Goal: Transaction & Acquisition: Download file/media

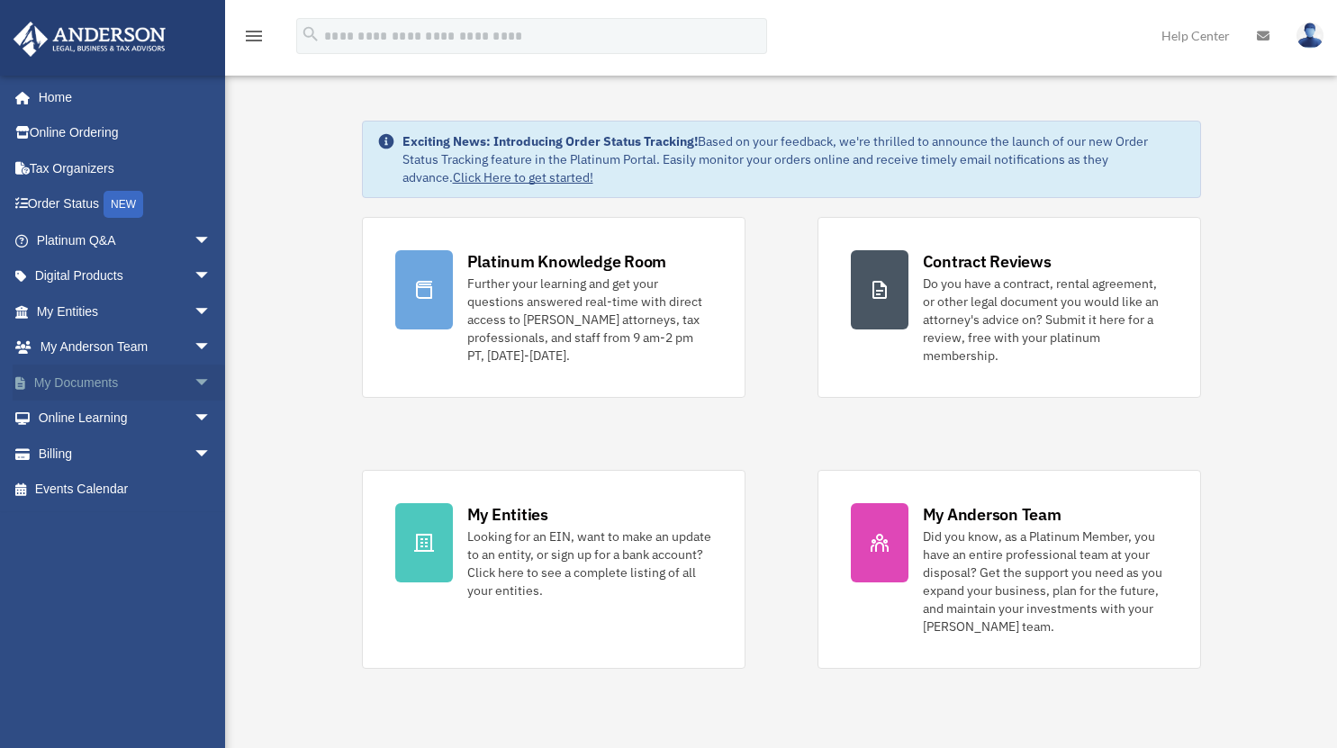
click at [88, 382] on link "My Documents arrow_drop_down" at bounding box center [126, 383] width 226 height 36
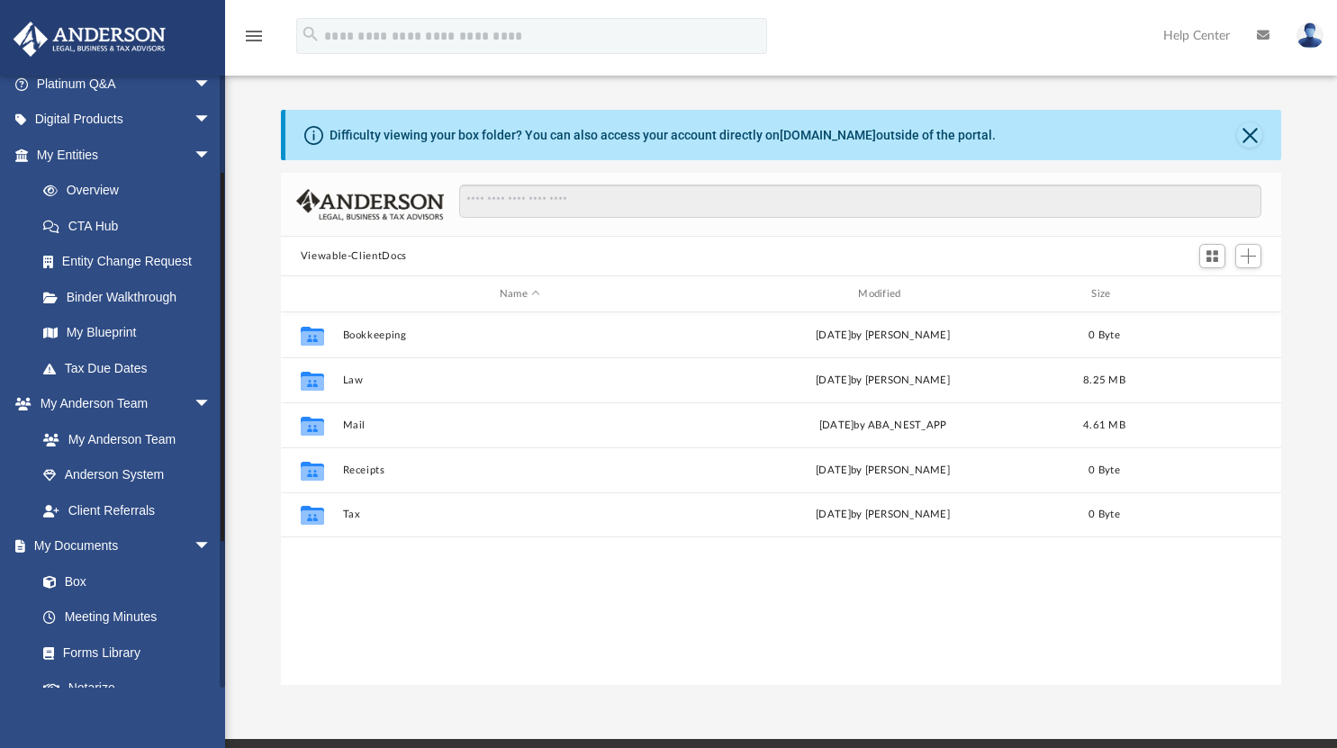
scroll to position [270, 0]
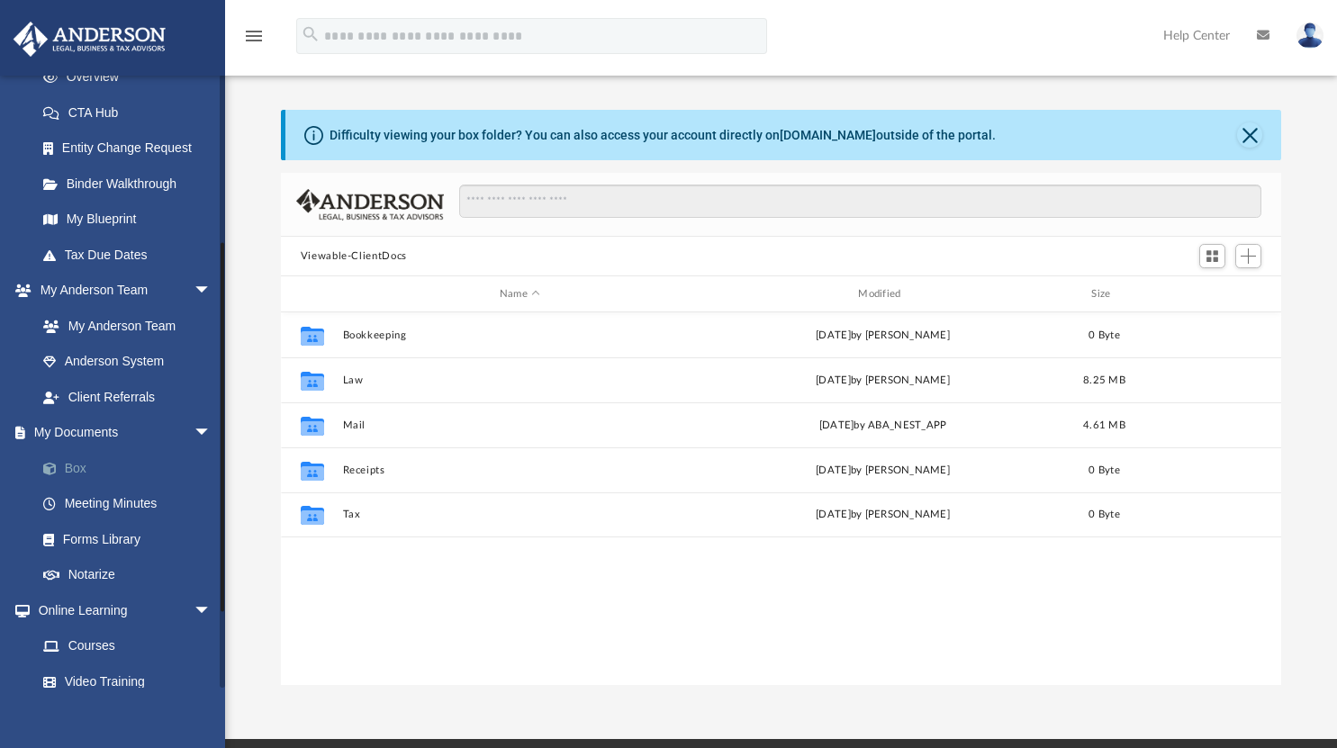
click at [68, 467] on link "Box" at bounding box center [131, 468] width 213 height 36
click at [73, 469] on link "Box" at bounding box center [131, 468] width 213 height 36
click at [81, 462] on link "Box" at bounding box center [131, 468] width 213 height 36
click at [88, 500] on link "Meeting Minutes" at bounding box center [131, 504] width 213 height 36
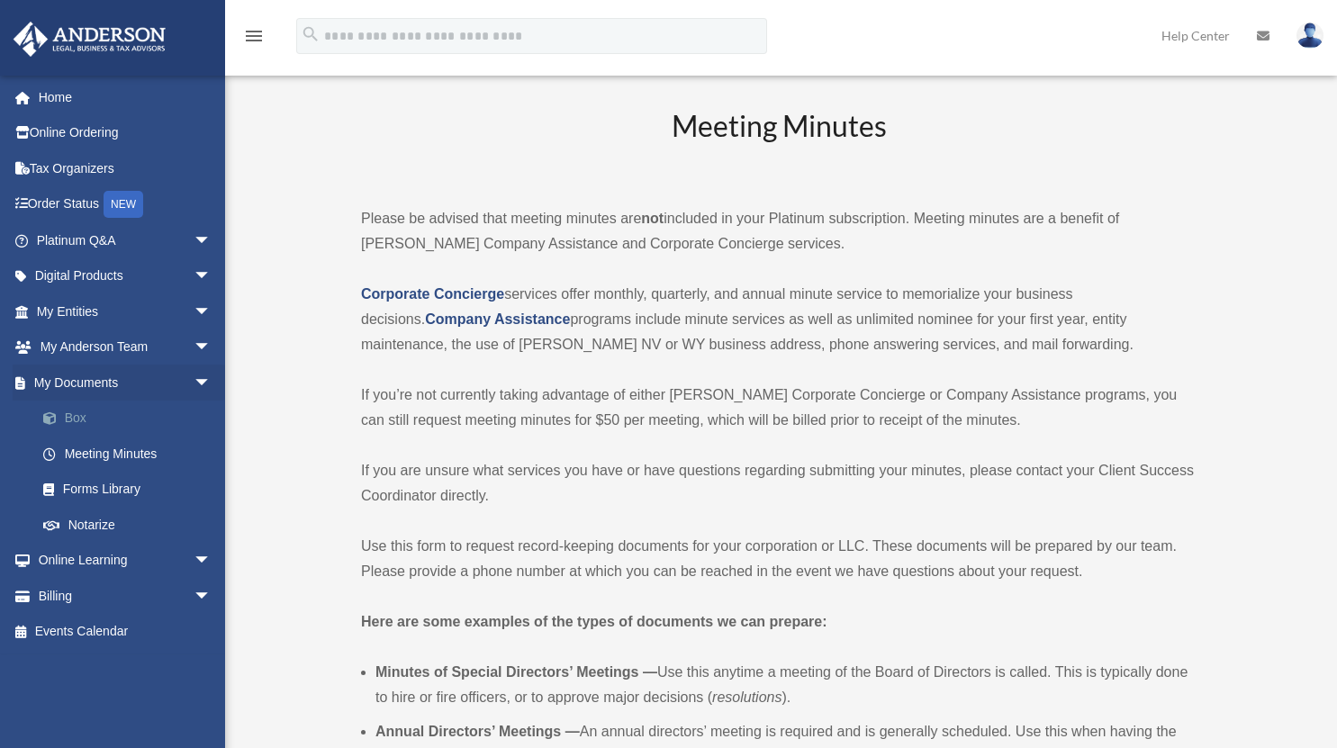
click at [85, 421] on link "Box" at bounding box center [131, 419] width 213 height 36
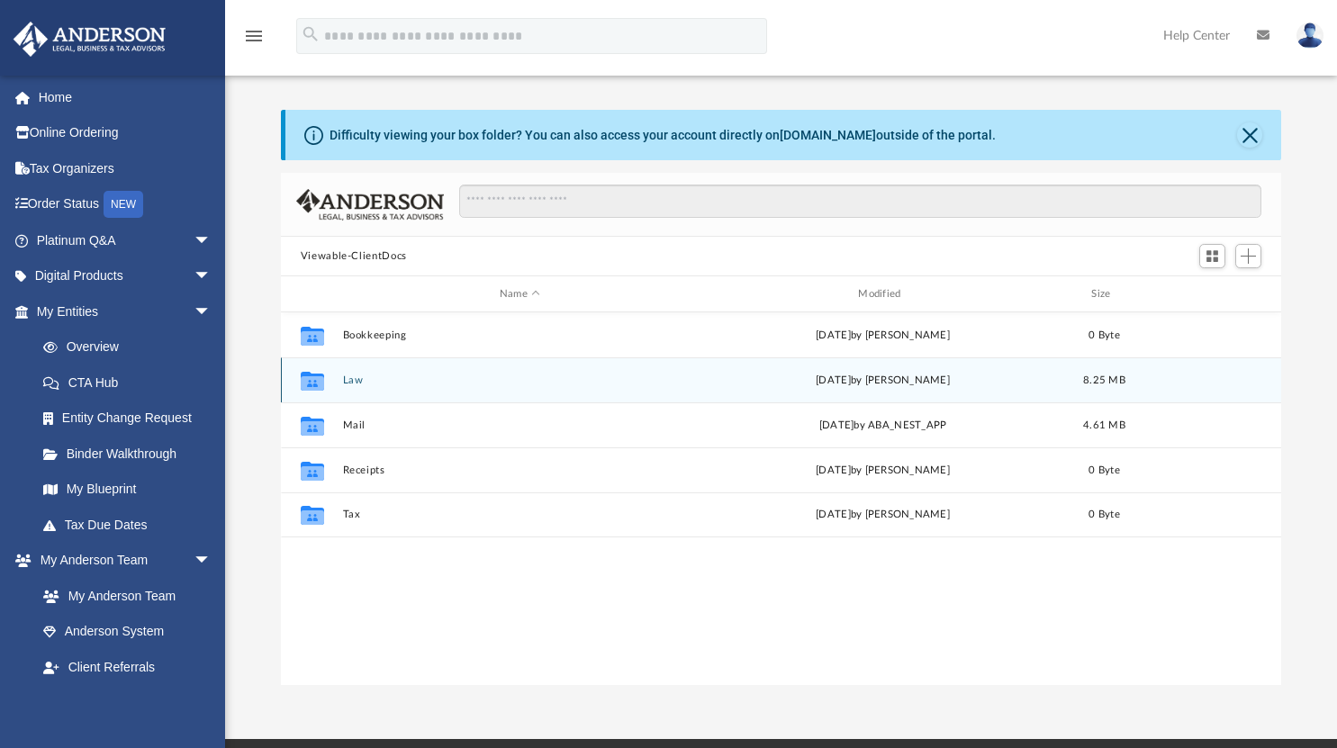
scroll to position [395, 987]
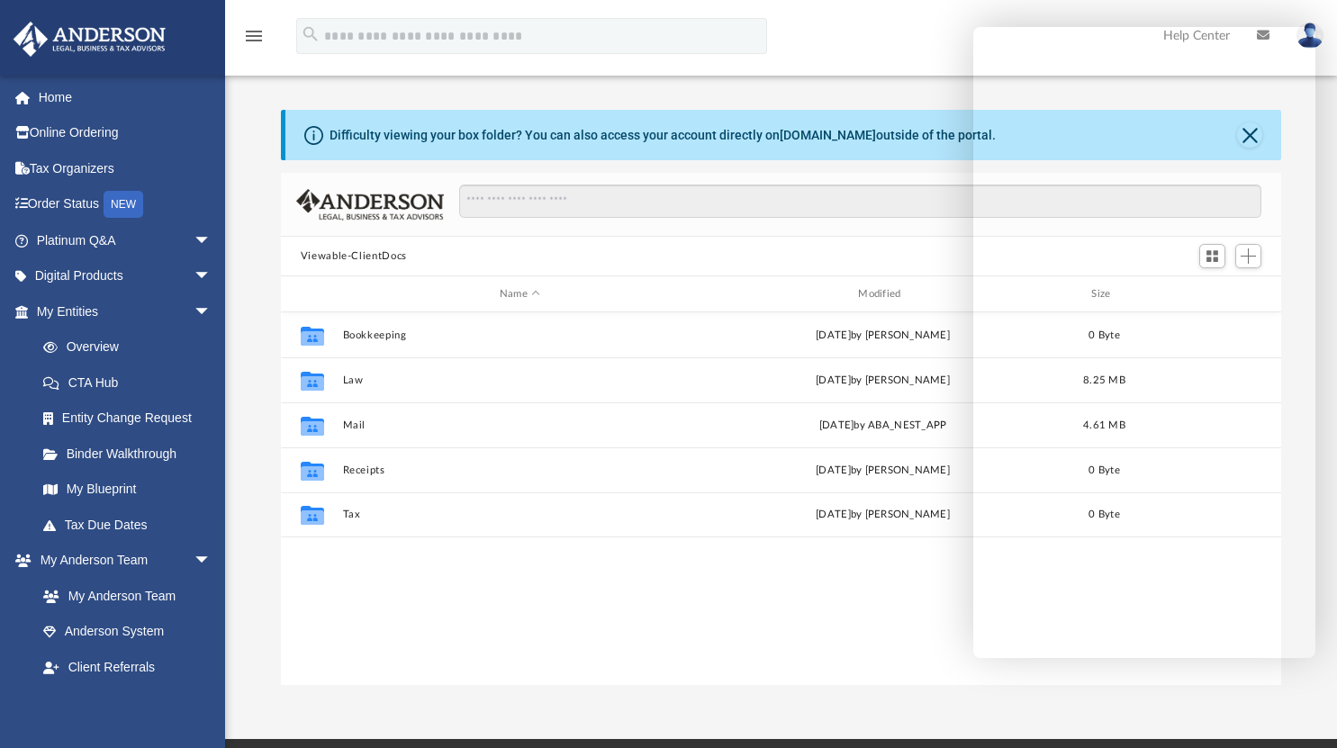
drag, startPoint x: 478, startPoint y: 627, endPoint x: 486, endPoint y: 640, distance: 15.8
click at [477, 627] on div "Collaborated Folder Bookkeeping Thu Feb 27 2025 by Charles Rogler 0 Byte Collab…" at bounding box center [782, 500] width 1002 height 374
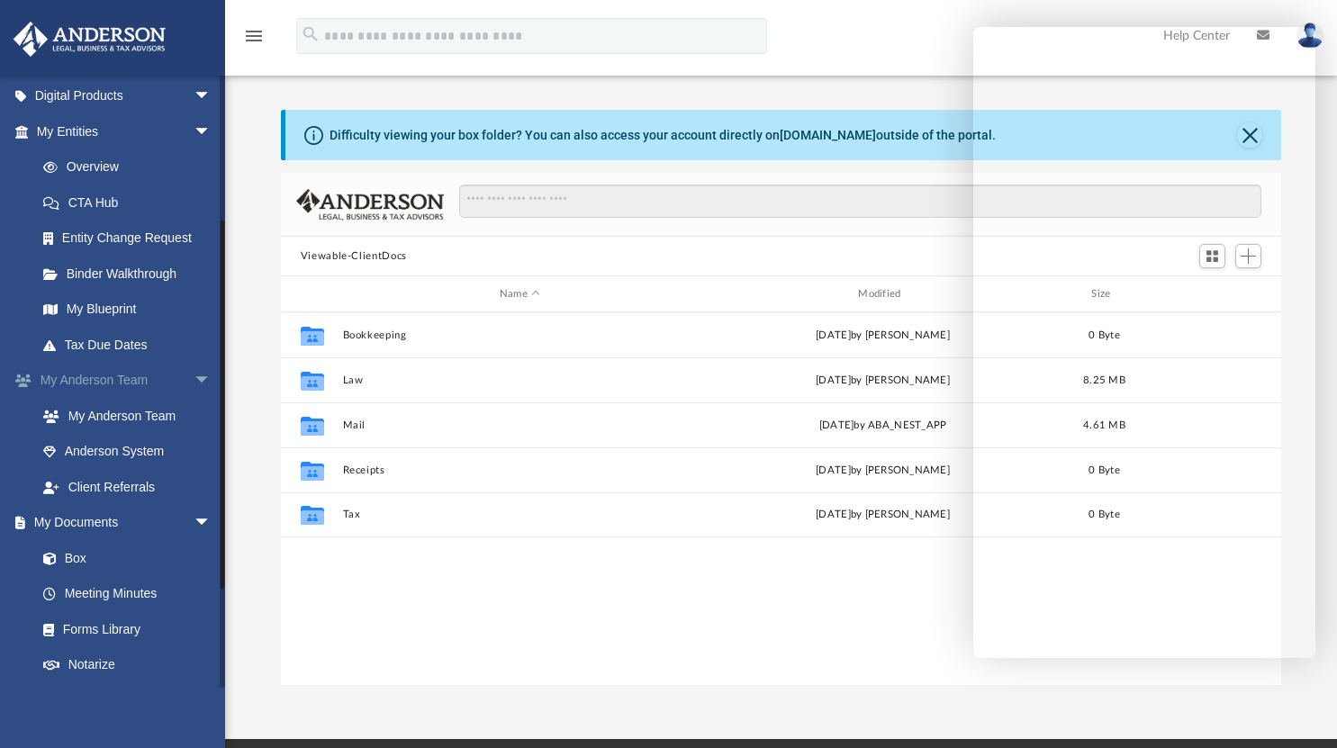
scroll to position [270, 0]
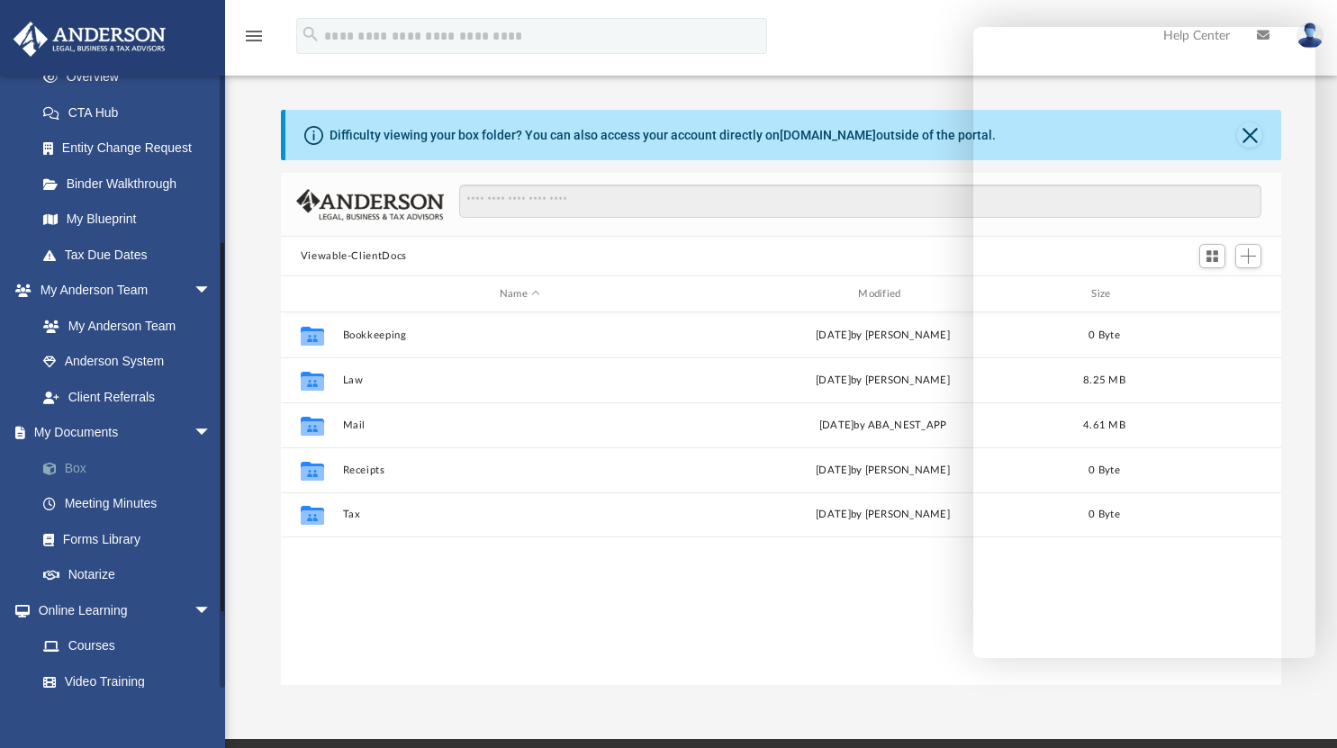
click at [82, 468] on link "Box" at bounding box center [131, 468] width 213 height 36
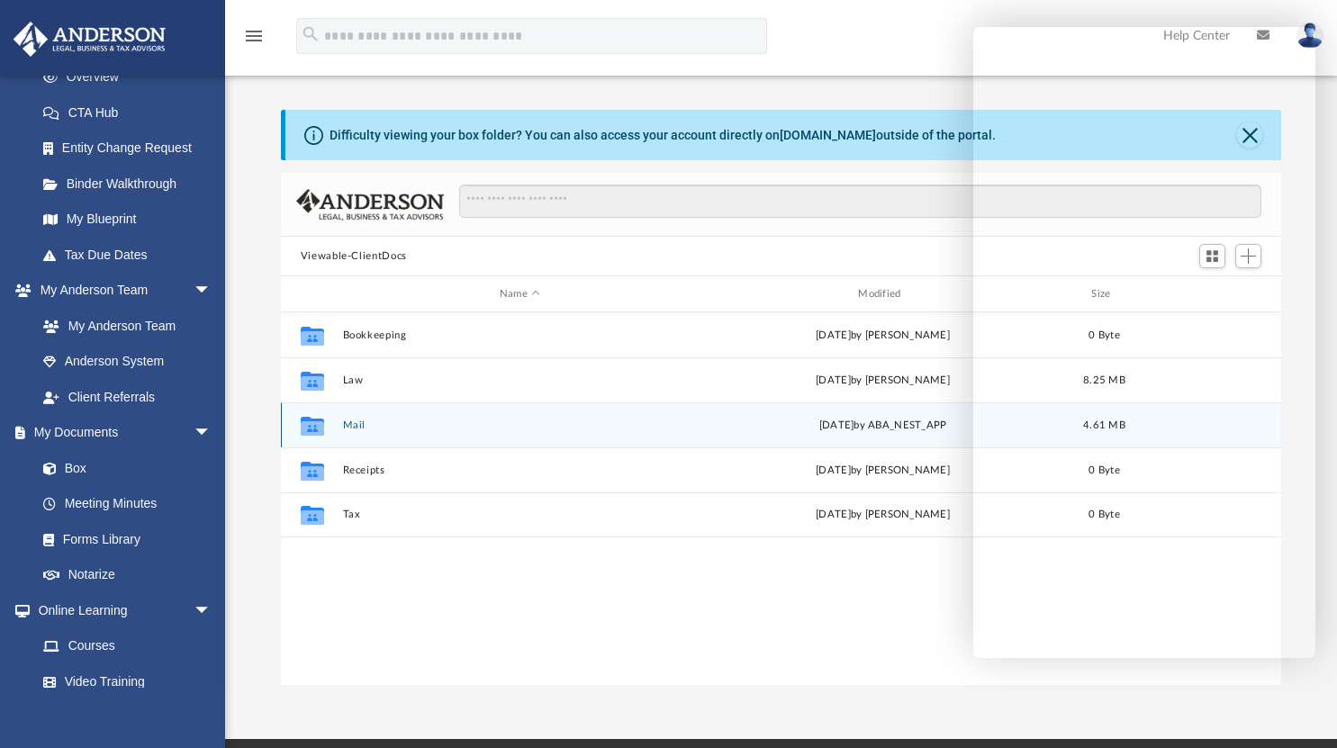
click at [436, 431] on div "Collaborated Folder Mail Wed Sep 24 2025 by ABA_NEST_APP 4.61 MB" at bounding box center [782, 425] width 1002 height 45
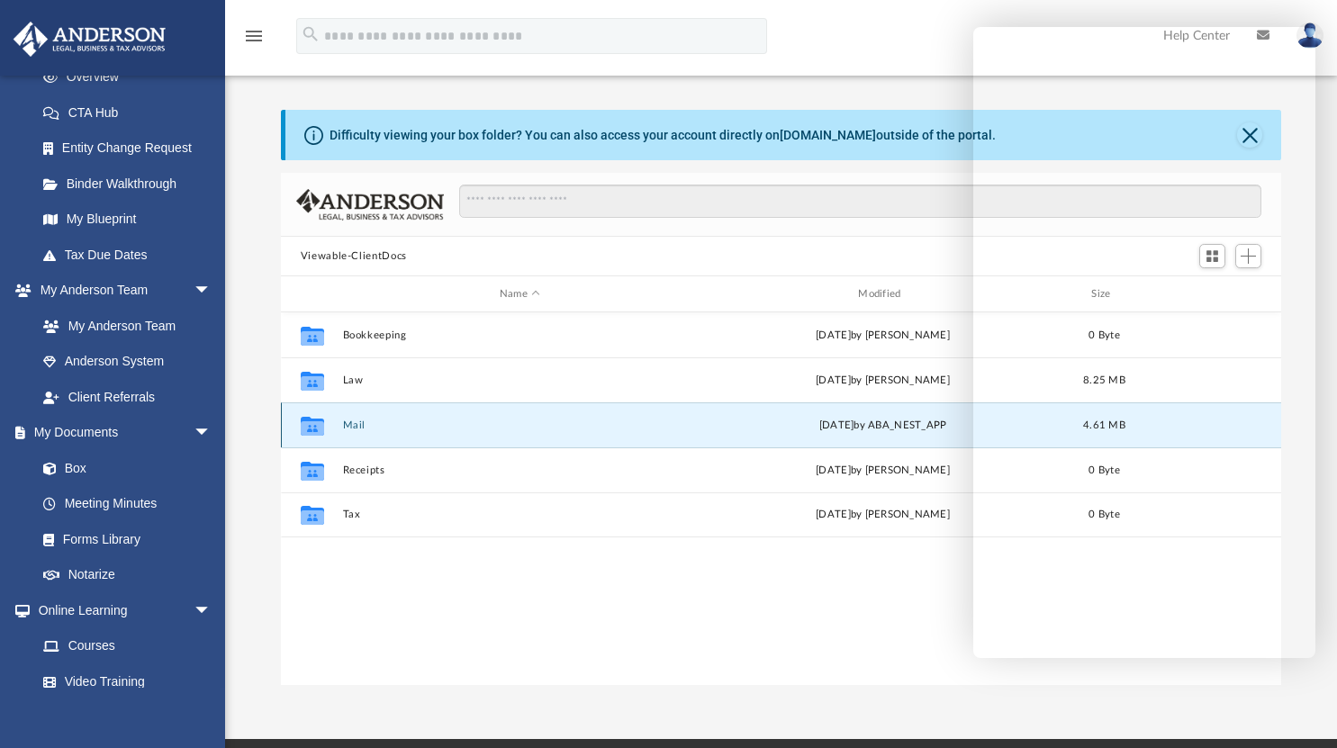
click at [345, 421] on button "Mail" at bounding box center [519, 426] width 355 height 12
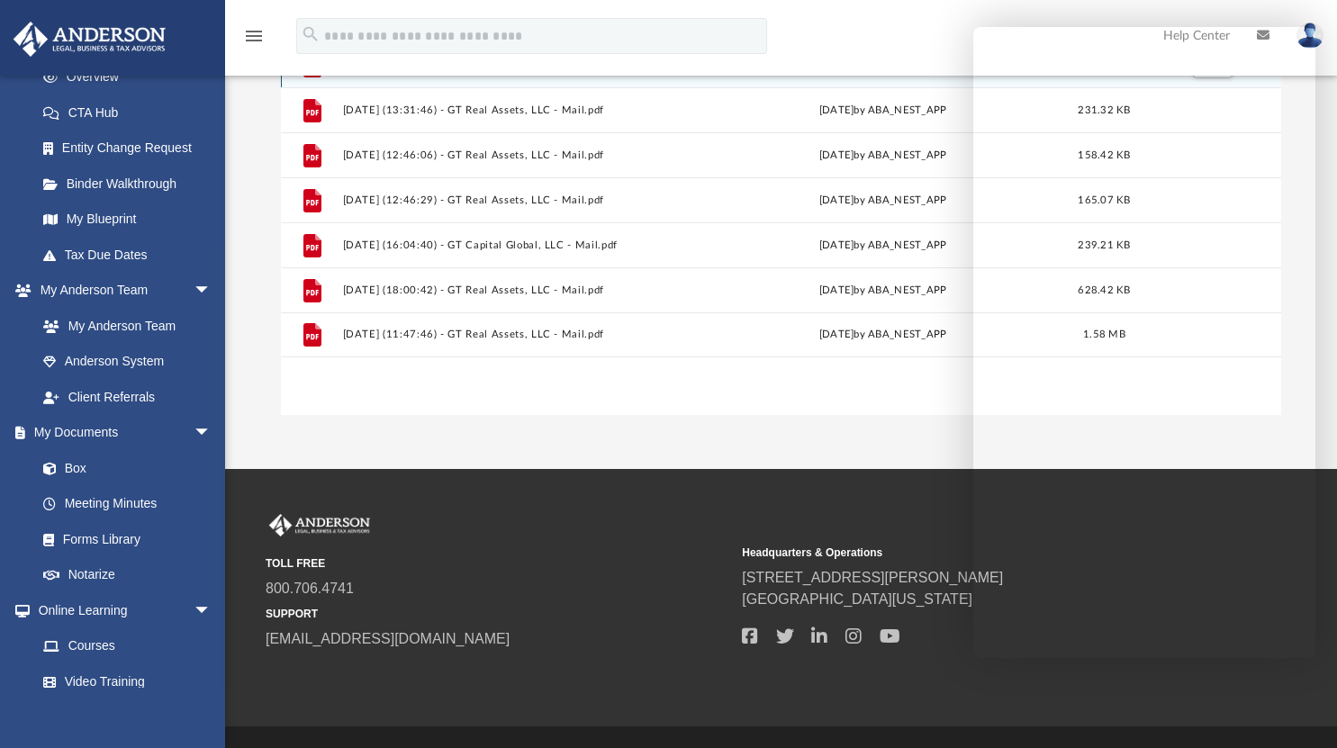
scroll to position [0, 0]
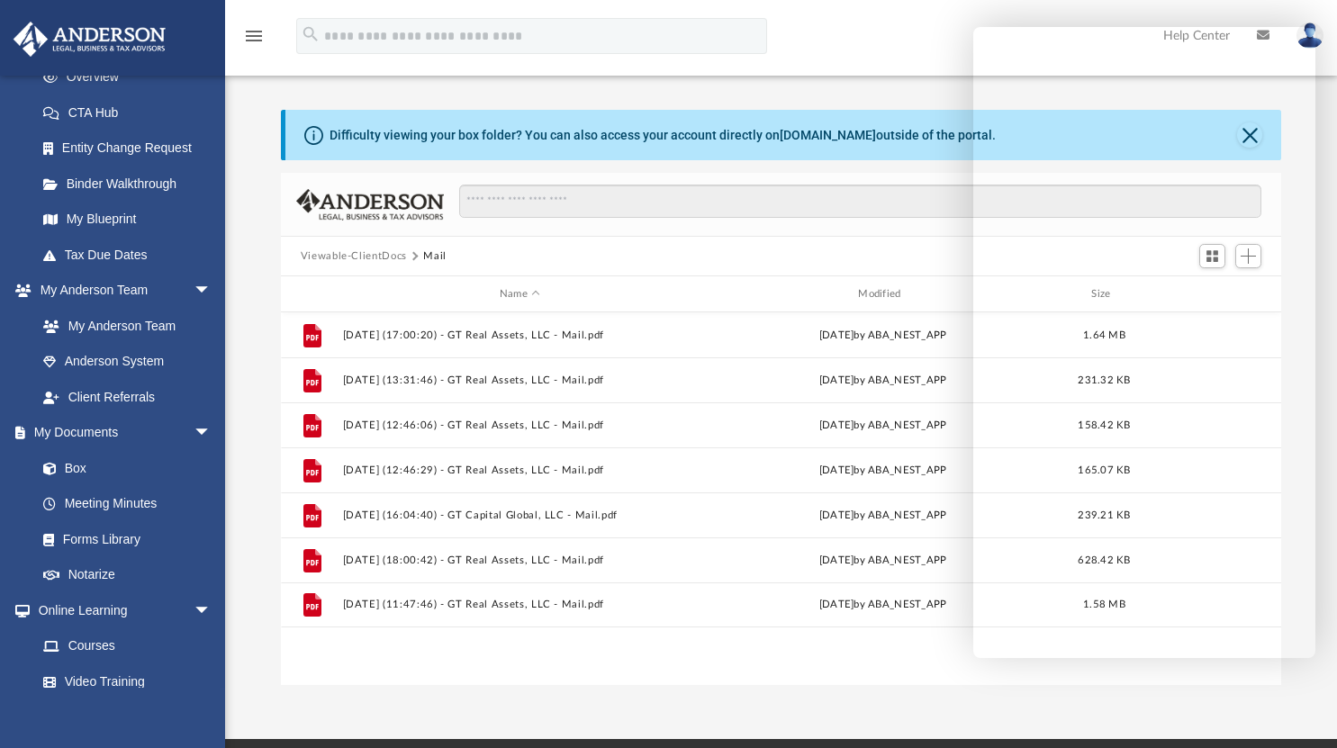
click at [367, 255] on button "Viewable-ClientDocs" at bounding box center [354, 257] width 106 height 16
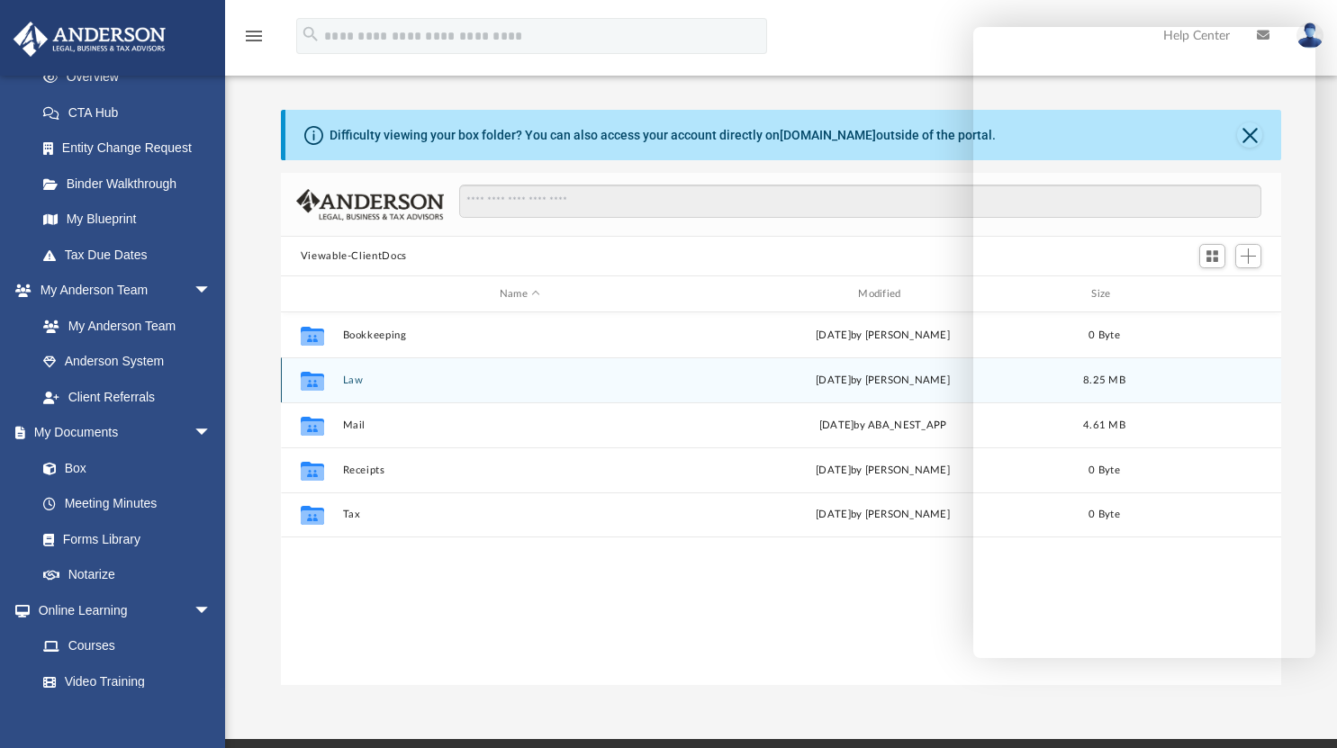
click at [355, 375] on button "Law" at bounding box center [519, 381] width 355 height 12
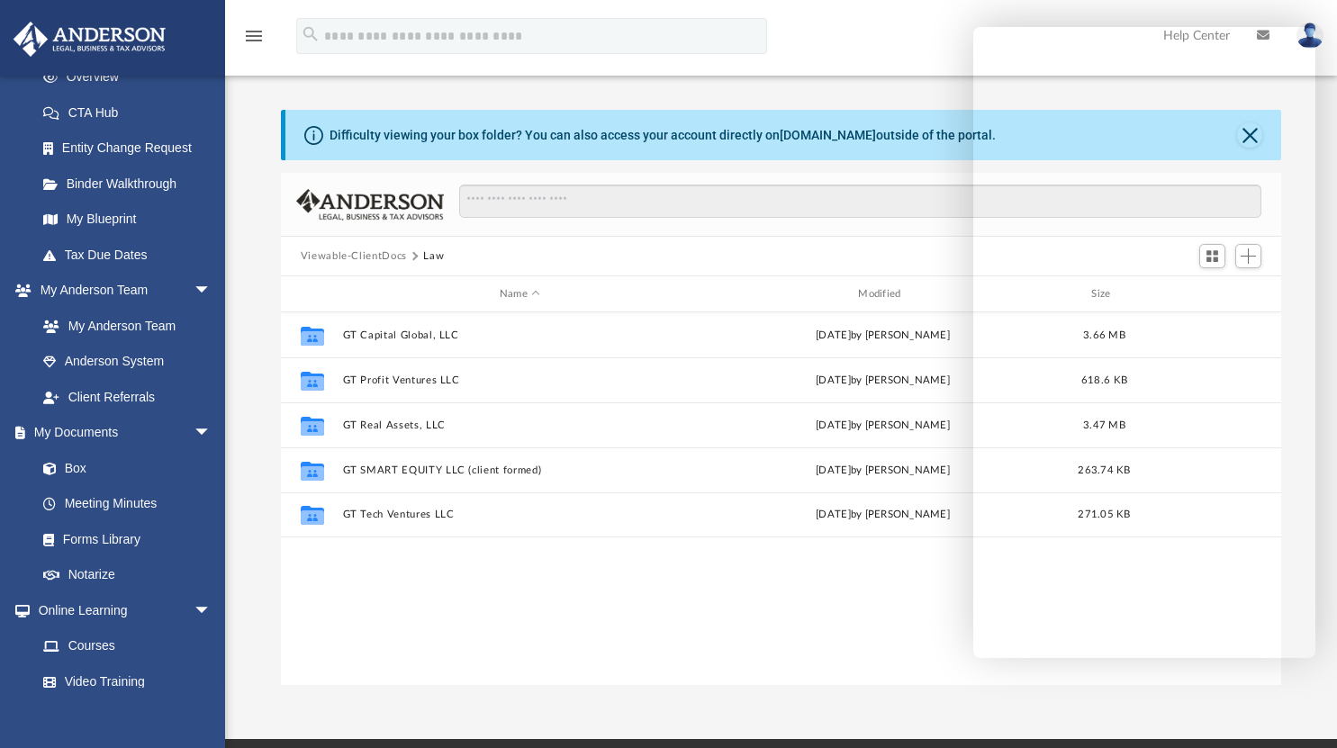
click at [351, 257] on button "Viewable-ClientDocs" at bounding box center [354, 257] width 106 height 16
click at [540, 597] on div "Collaborated Folder Bookkeeping Thu Feb 27 2025 by Charles Rogler 0 Byte Collab…" at bounding box center [782, 500] width 1002 height 374
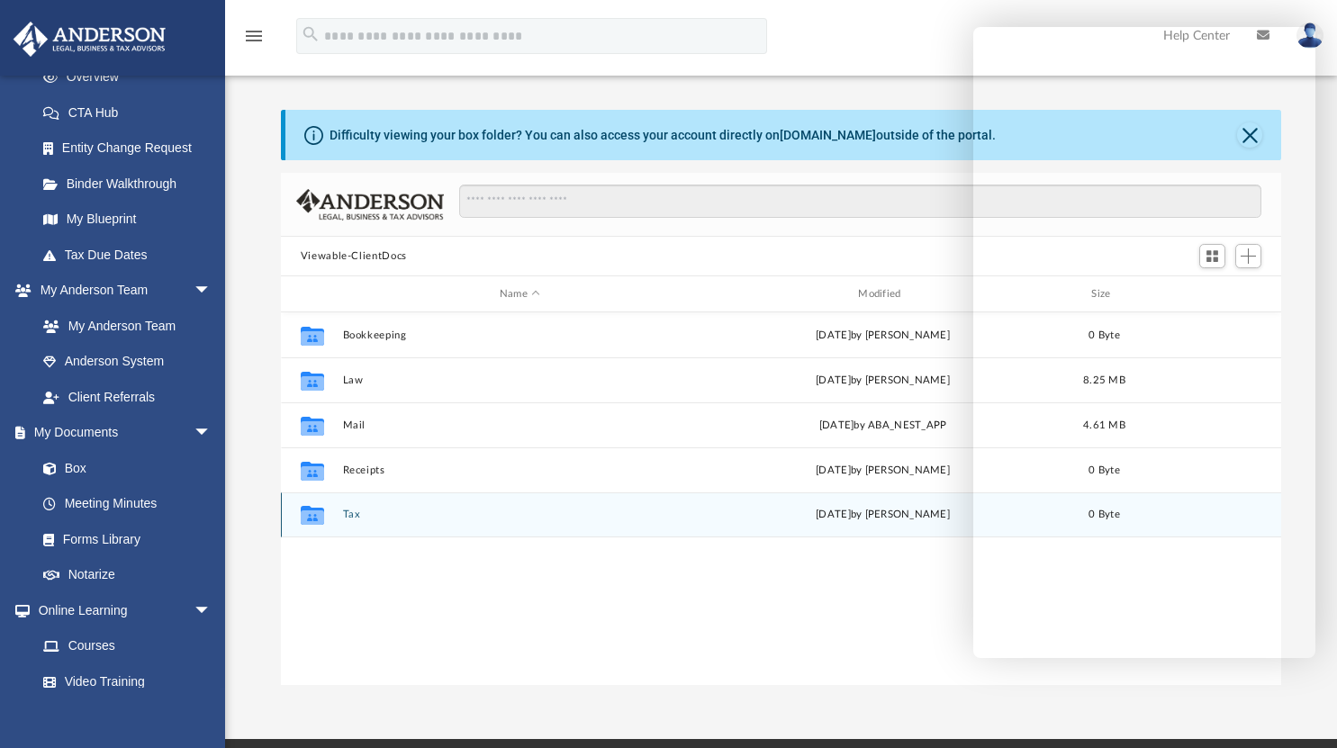
click at [355, 518] on button "Tax" at bounding box center [519, 515] width 355 height 12
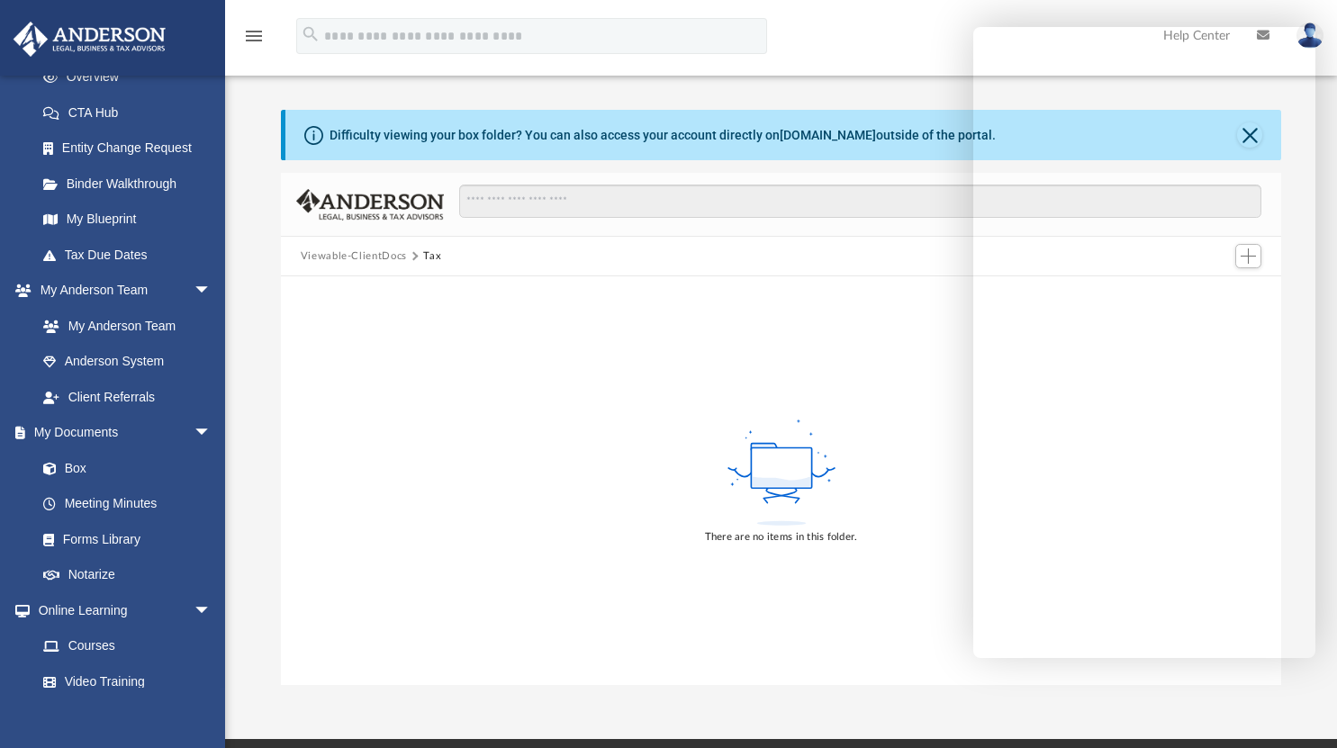
click at [361, 255] on button "Viewable-ClientDocs" at bounding box center [354, 257] width 106 height 16
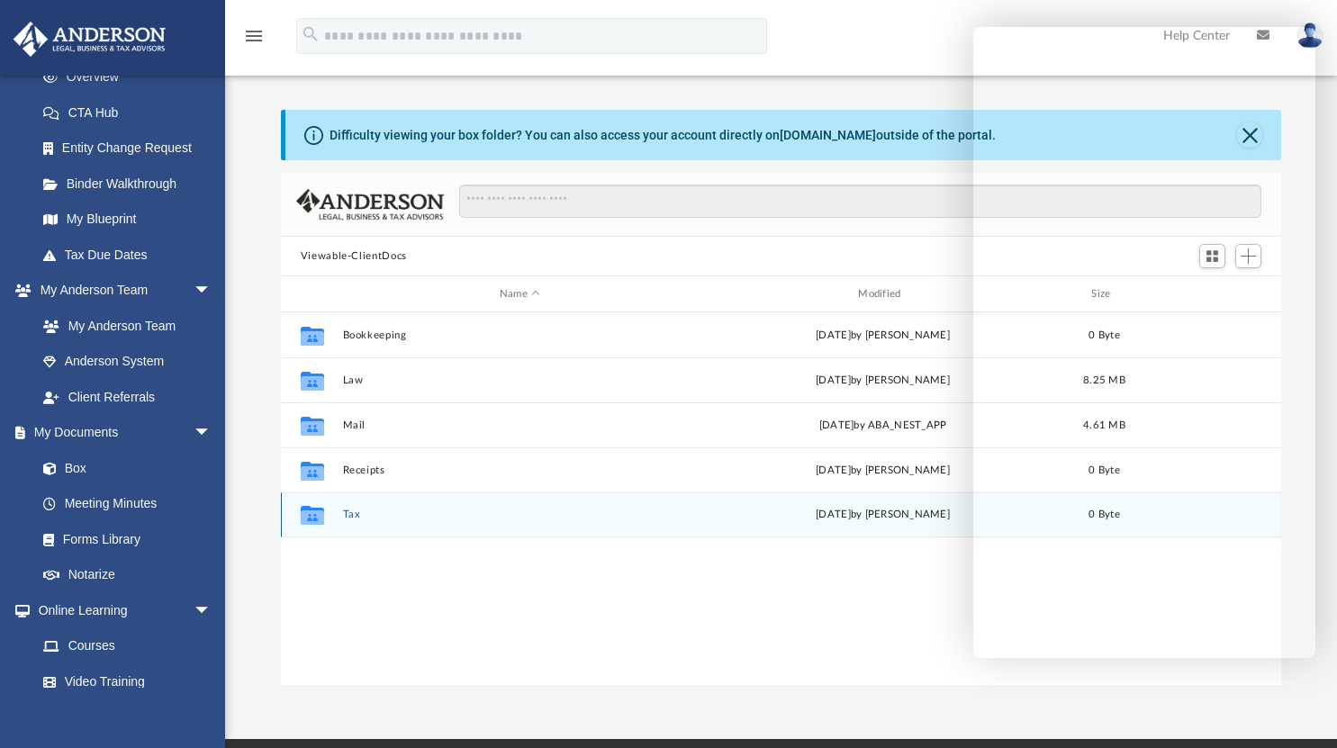
scroll to position [395, 987]
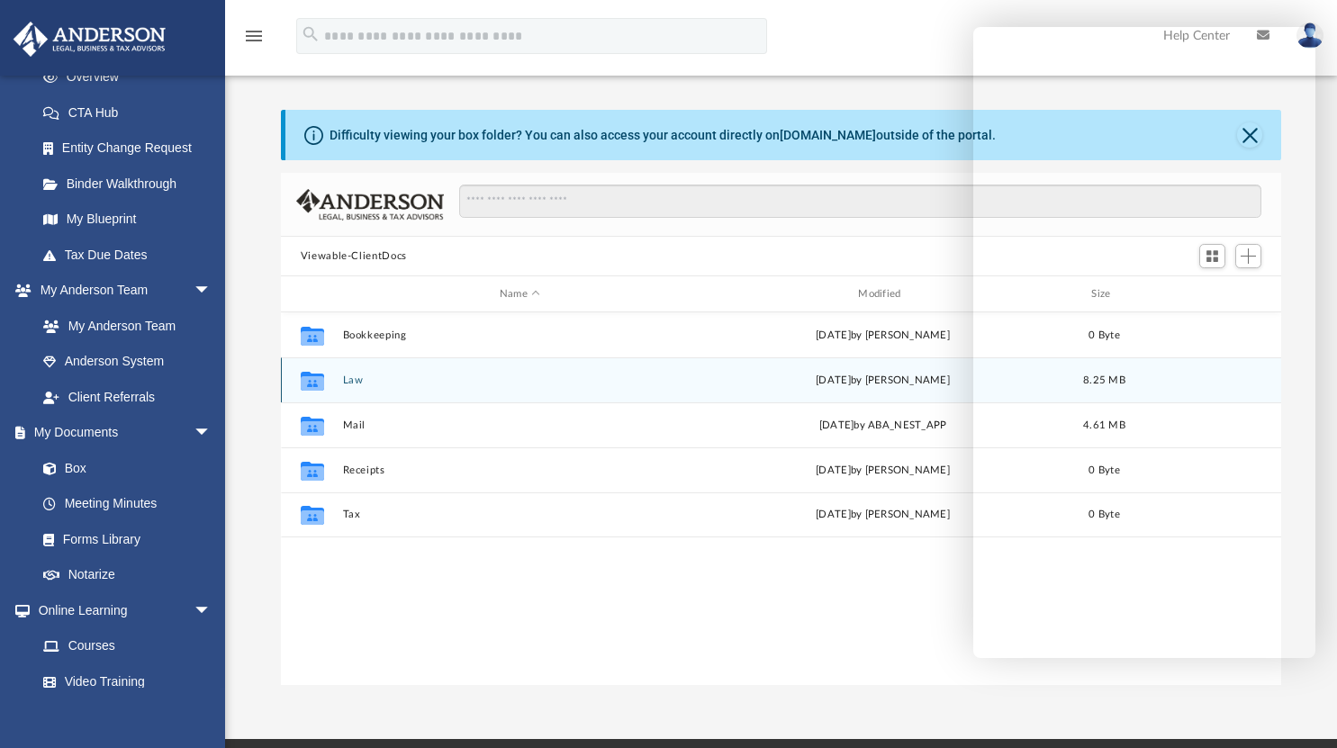
click at [351, 379] on button "Law" at bounding box center [519, 381] width 355 height 12
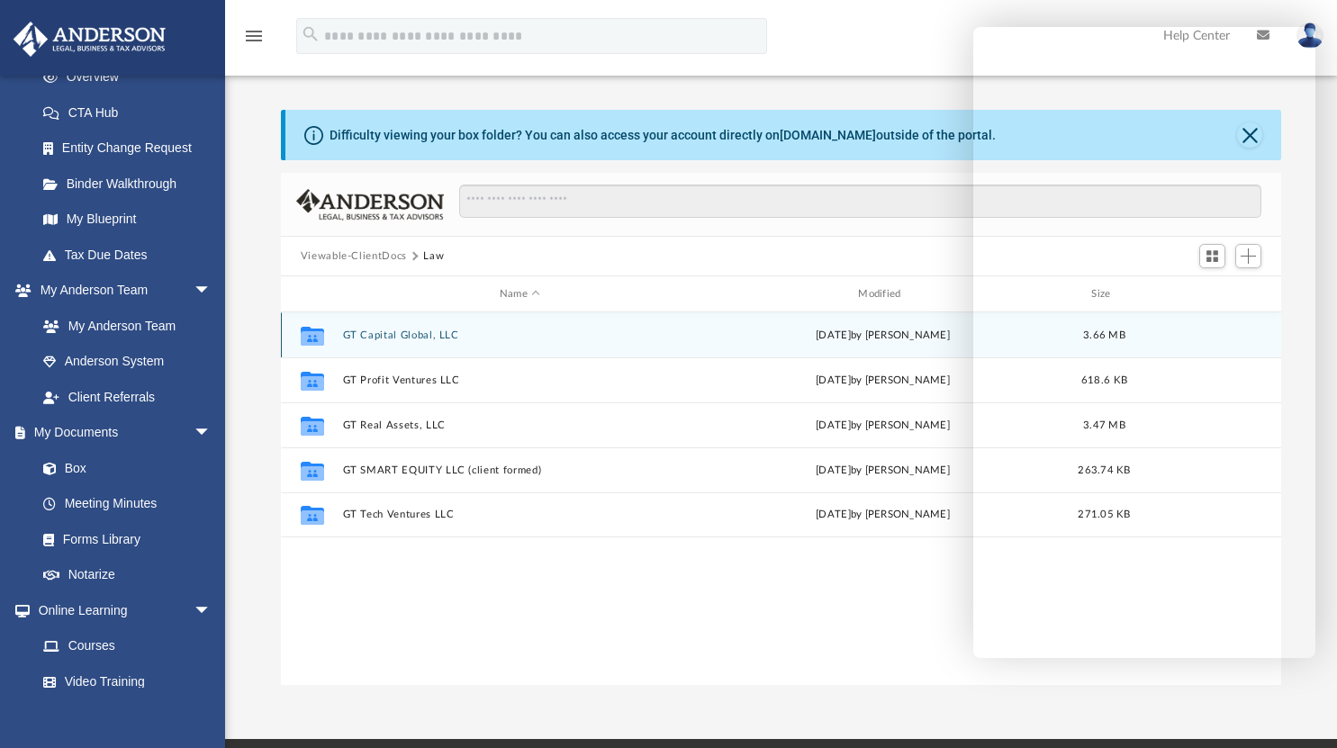
click at [394, 335] on button "GT Capital Global, LLC" at bounding box center [519, 336] width 355 height 12
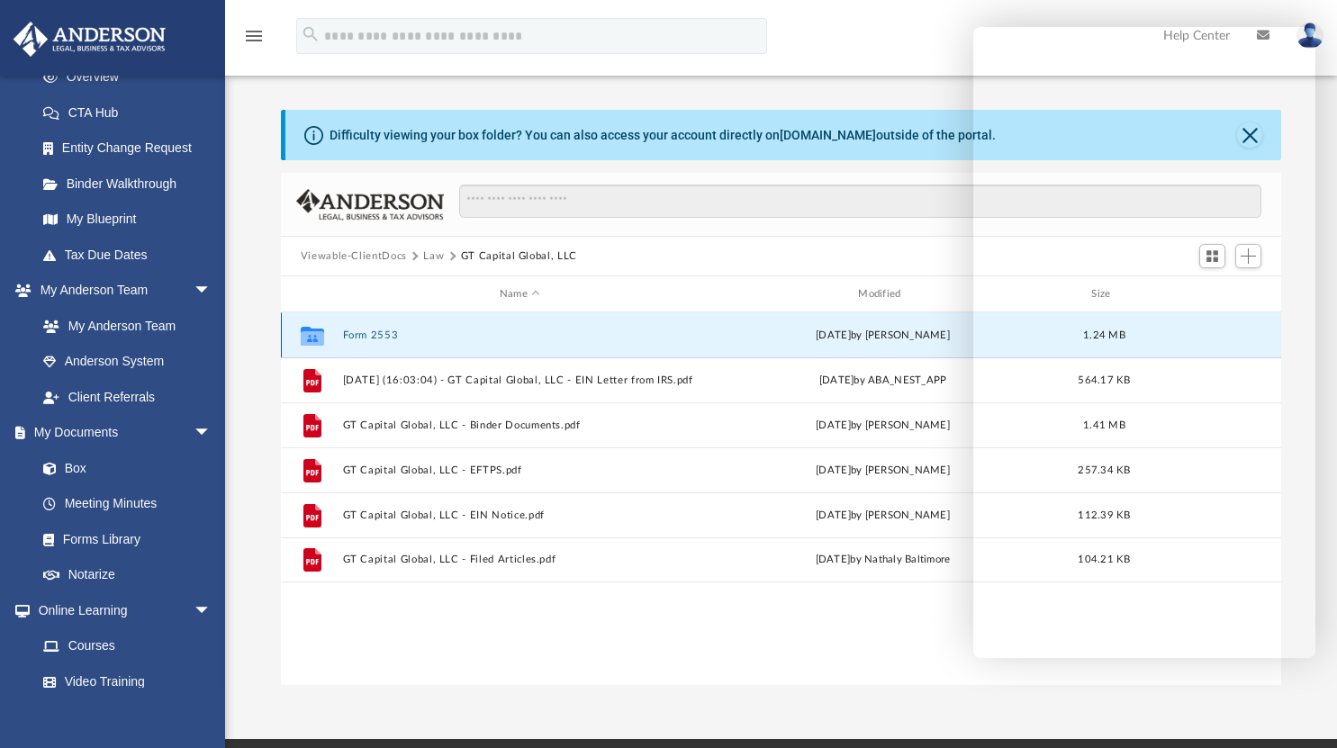
click at [400, 331] on button "Form 2553" at bounding box center [519, 336] width 355 height 12
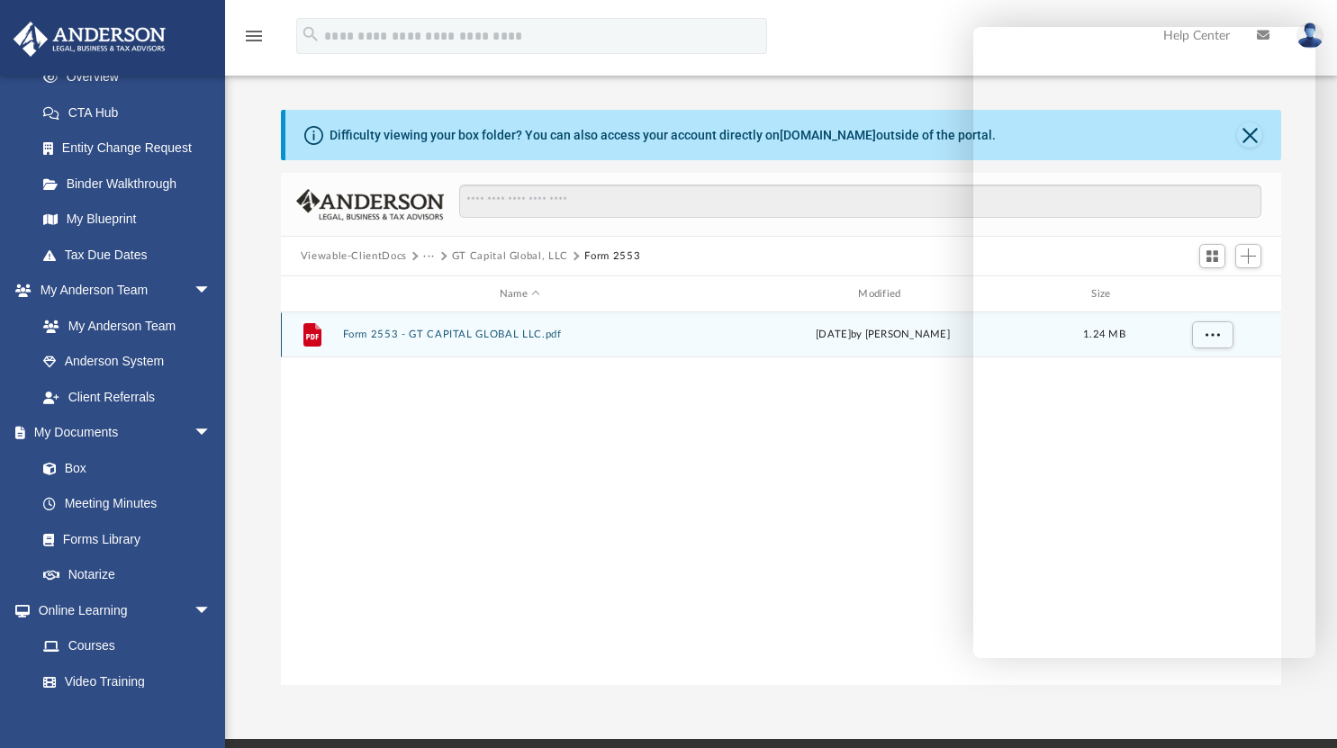
click at [397, 331] on button "Form 2553 - GT CAPITAL GLOBAL LLC.pdf" at bounding box center [519, 335] width 355 height 12
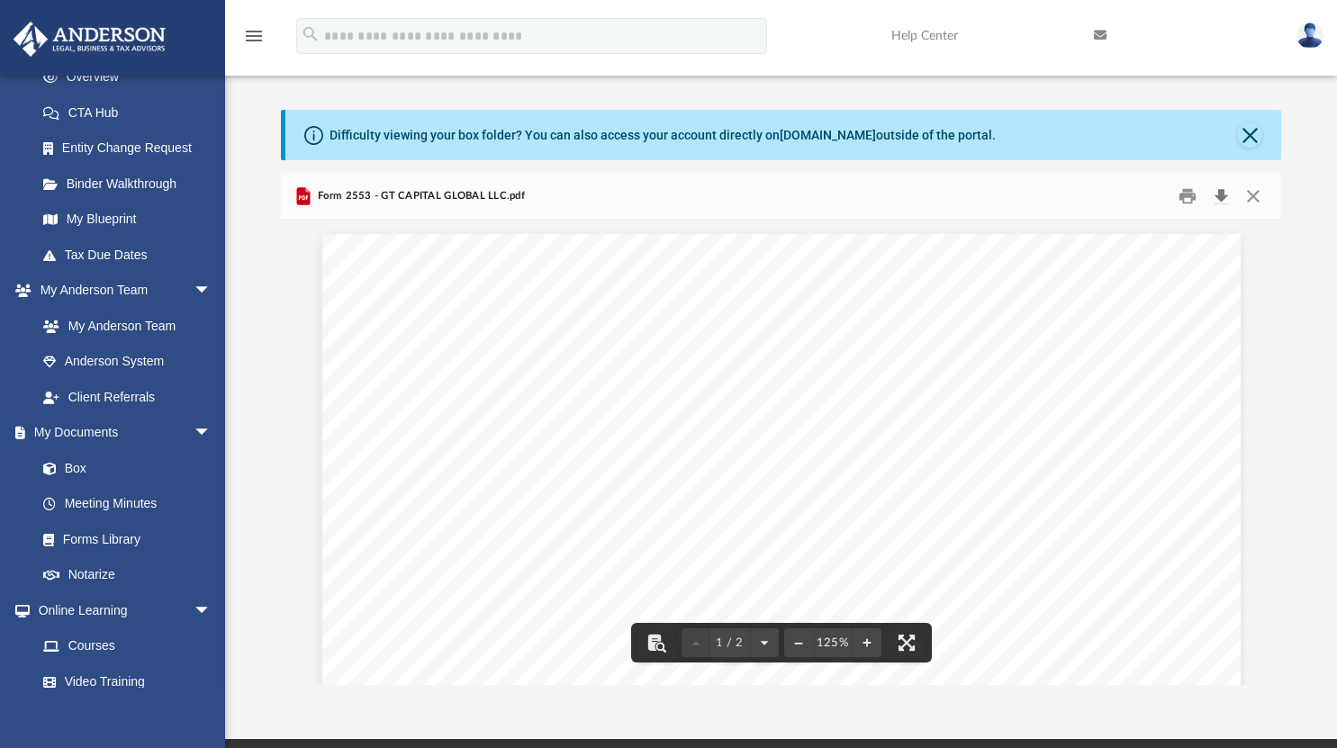
click at [1226, 195] on button "Download" at bounding box center [1221, 197] width 32 height 28
